Goal: Information Seeking & Learning: Learn about a topic

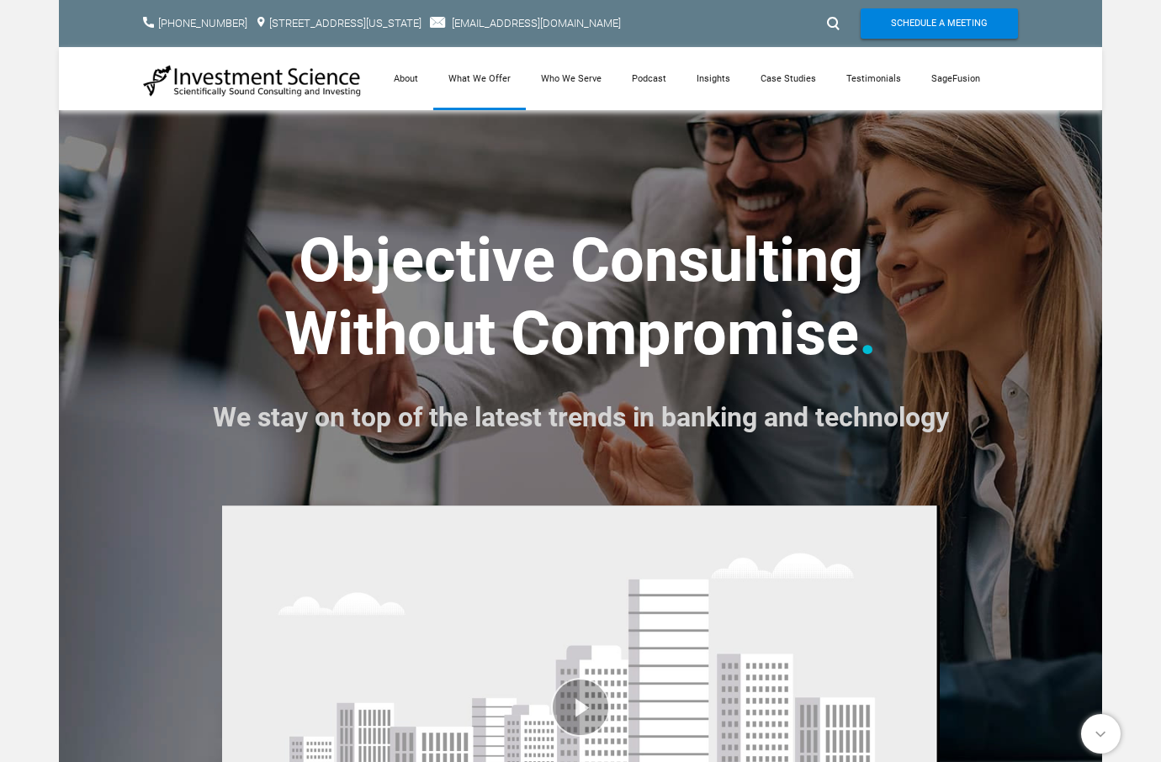
click at [469, 76] on link "What We Offer" at bounding box center [479, 78] width 93 height 63
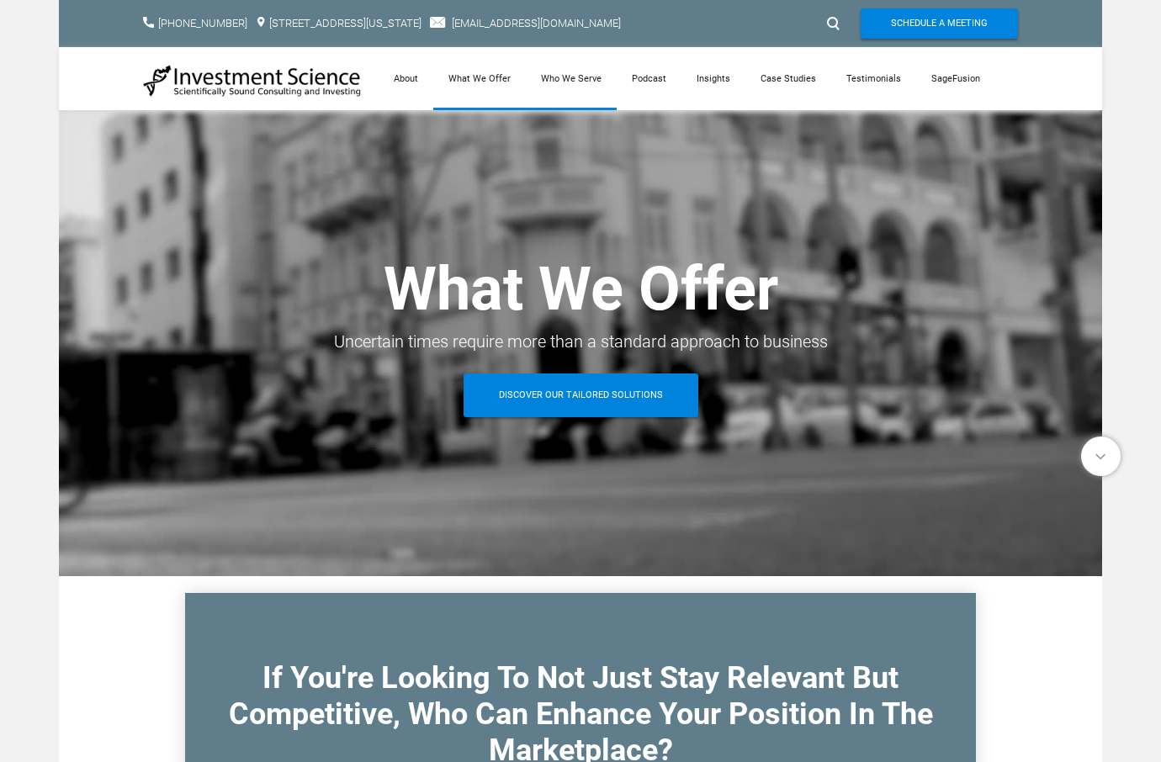
click at [586, 81] on link "Who We Serve" at bounding box center [571, 78] width 91 height 63
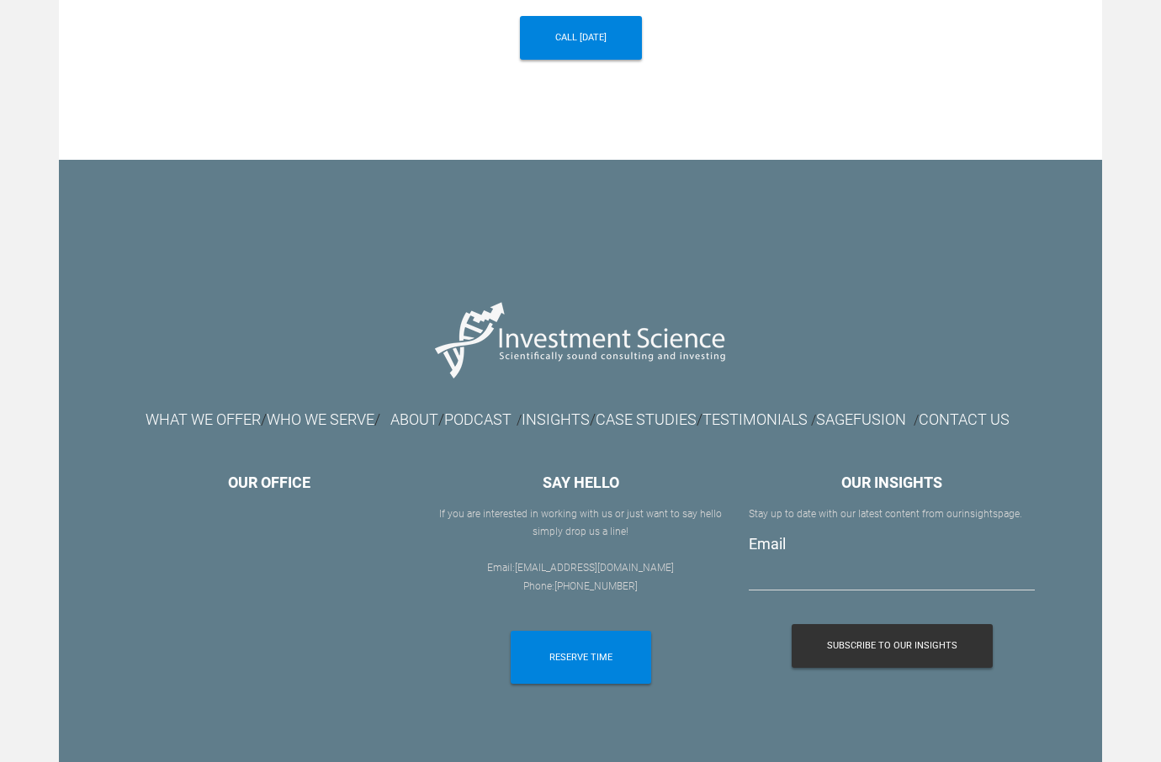
scroll to position [1902, 0]
